Goal: Task Accomplishment & Management: Use online tool/utility

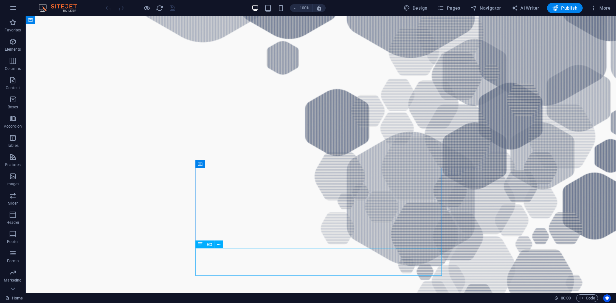
scroll to position [673, 0]
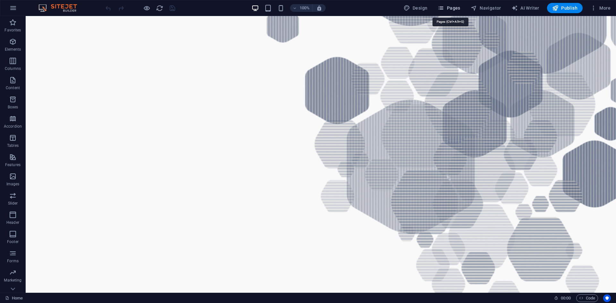
click at [455, 7] on span "Pages" at bounding box center [448, 8] width 22 height 6
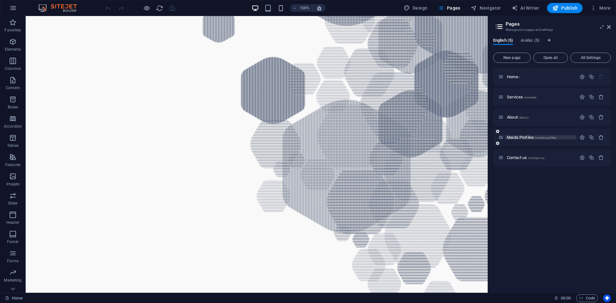
click at [526, 138] on span "Maids Profiles /maids-profiles" at bounding box center [531, 137] width 49 height 5
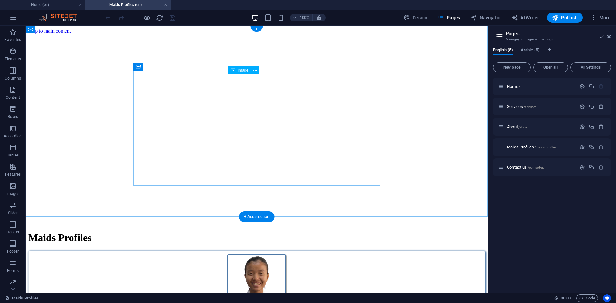
scroll to position [0, 0]
click at [420, 34] on figure at bounding box center [256, 34] width 457 height 0
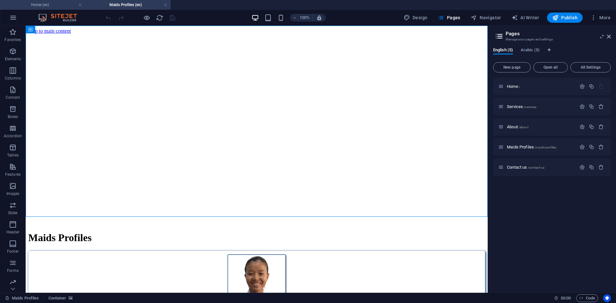
click at [47, 4] on h4 "Home (en)" at bounding box center [42, 4] width 85 height 7
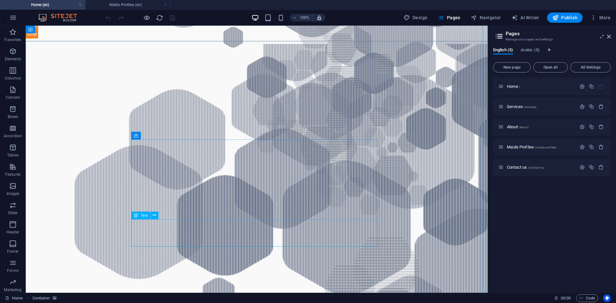
scroll to position [446, 0]
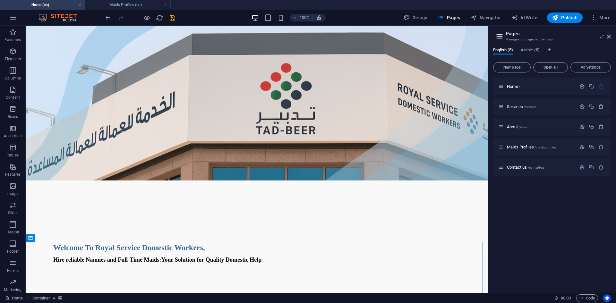
scroll to position [0, 0]
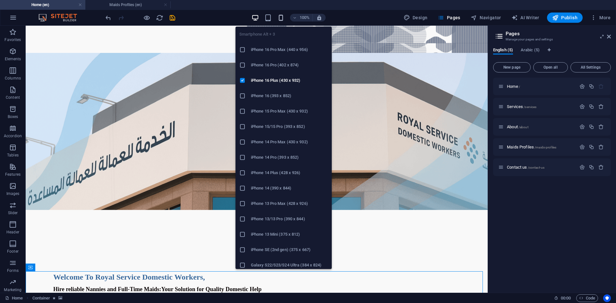
click at [282, 16] on icon "button" at bounding box center [280, 17] width 7 height 7
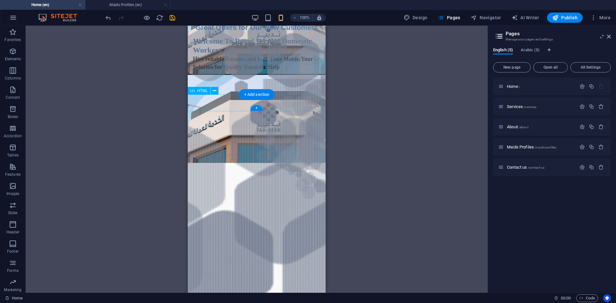
scroll to position [61, 0]
